Goal: Find specific page/section: Find specific page/section

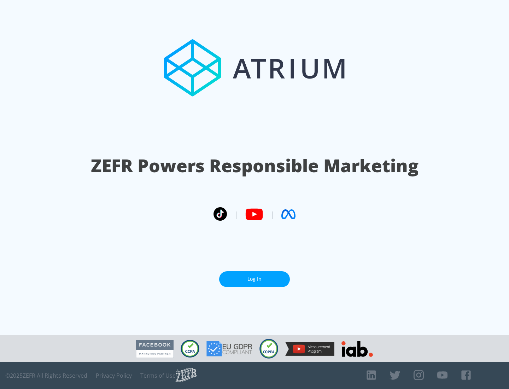
click at [255, 276] on link "Log In" at bounding box center [254, 279] width 71 height 16
